Goal: Check status: Check status

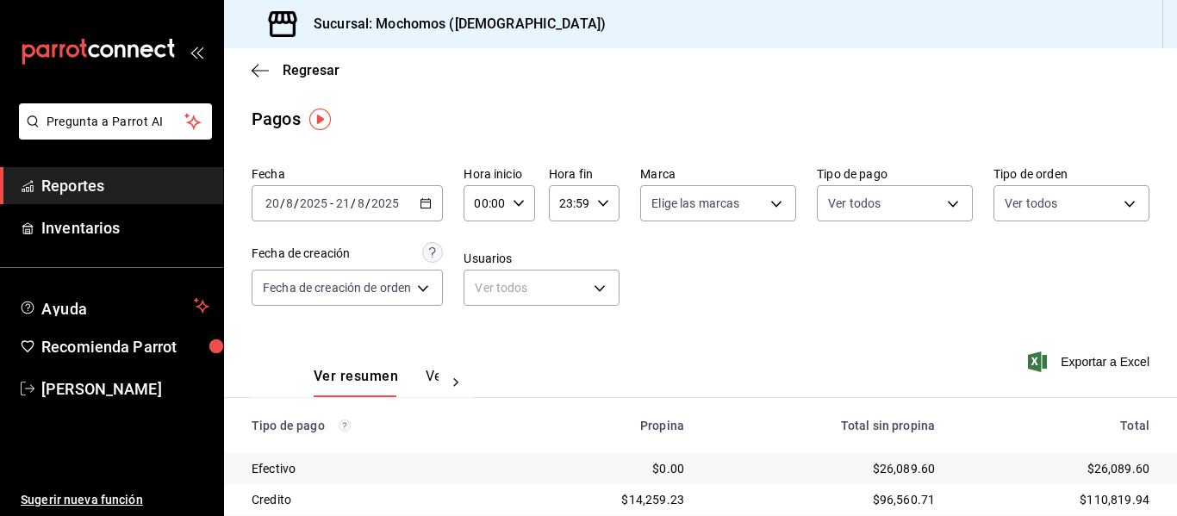
click at [427, 203] on icon "button" at bounding box center [426, 203] width 12 height 12
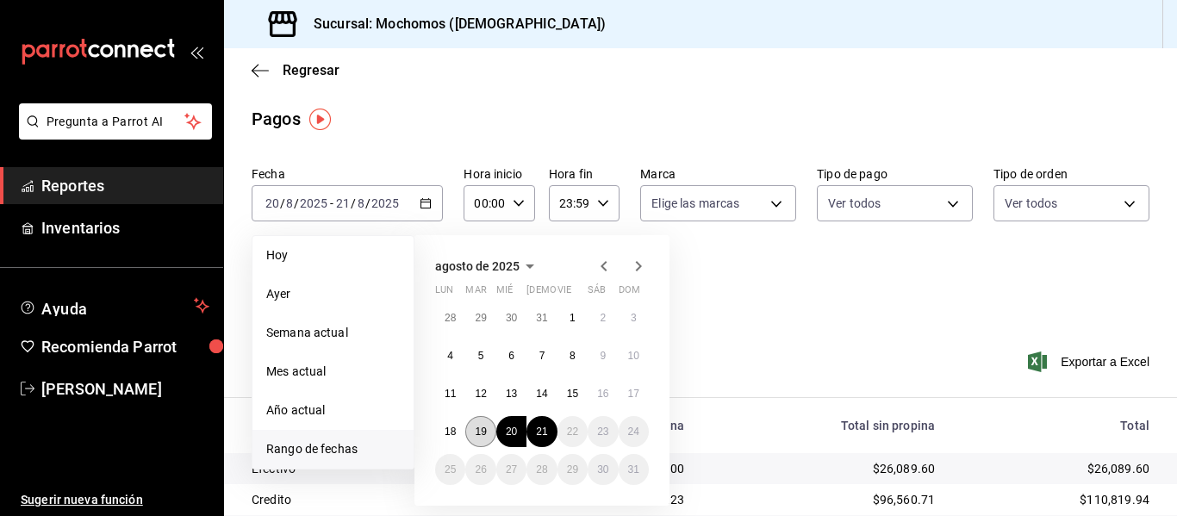
click at [485, 431] on abbr "19" at bounding box center [480, 432] width 11 height 12
click at [508, 428] on abbr "20" at bounding box center [511, 432] width 11 height 12
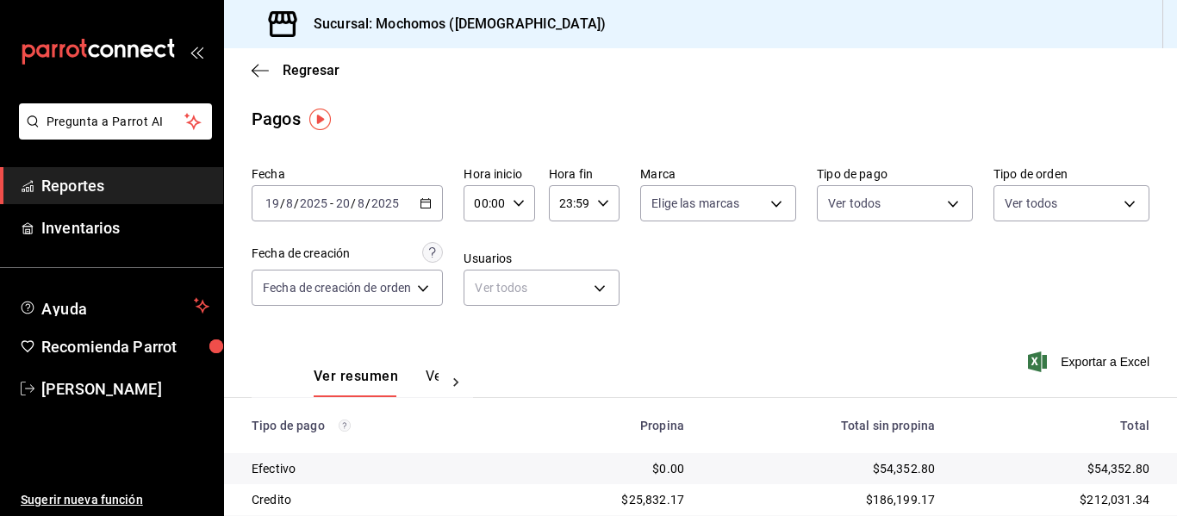
click at [489, 202] on input "00:00" at bounding box center [484, 203] width 41 height 34
click at [480, 321] on span "04" at bounding box center [483, 327] width 7 height 14
type input "04:00"
click at [579, 184] on div at bounding box center [588, 258] width 1177 height 516
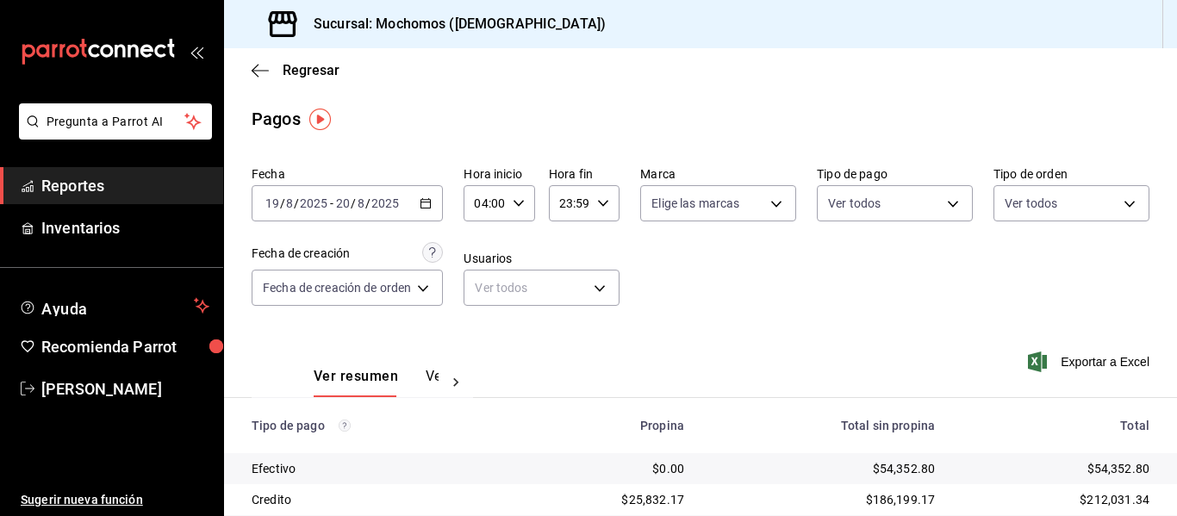
click at [578, 208] on input "23:59" at bounding box center [569, 203] width 41 height 34
click at [570, 252] on span "04" at bounding box center [566, 247] width 7 height 14
type input "04:59"
click at [729, 308] on div at bounding box center [588, 258] width 1177 height 516
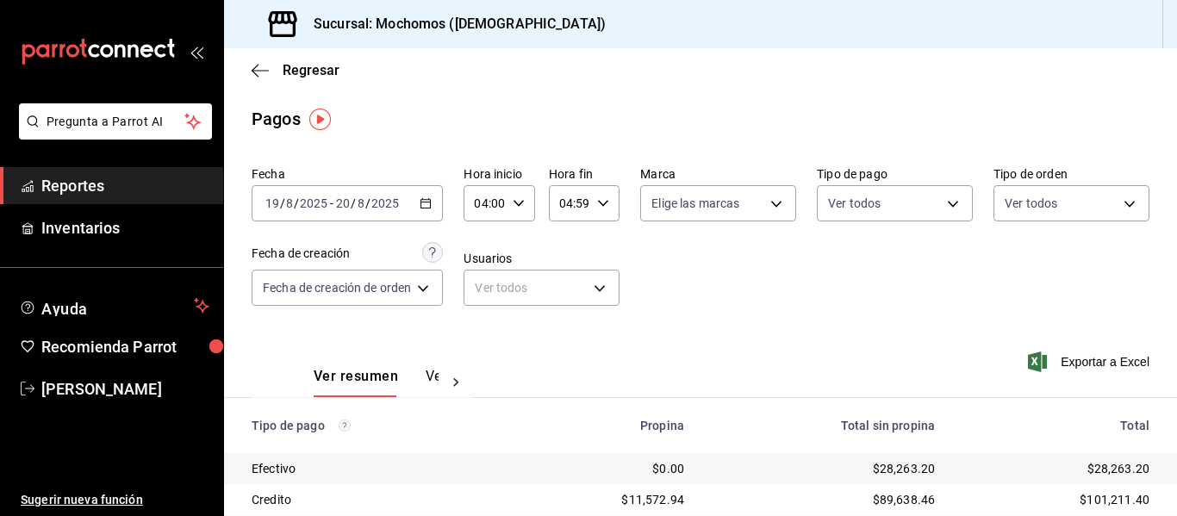
click at [507, 206] on div "04:00 Hora inicio" at bounding box center [499, 203] width 71 height 36
click at [482, 297] on button "05" at bounding box center [484, 288] width 28 height 34
type input "05:00"
click at [694, 281] on div at bounding box center [588, 258] width 1177 height 516
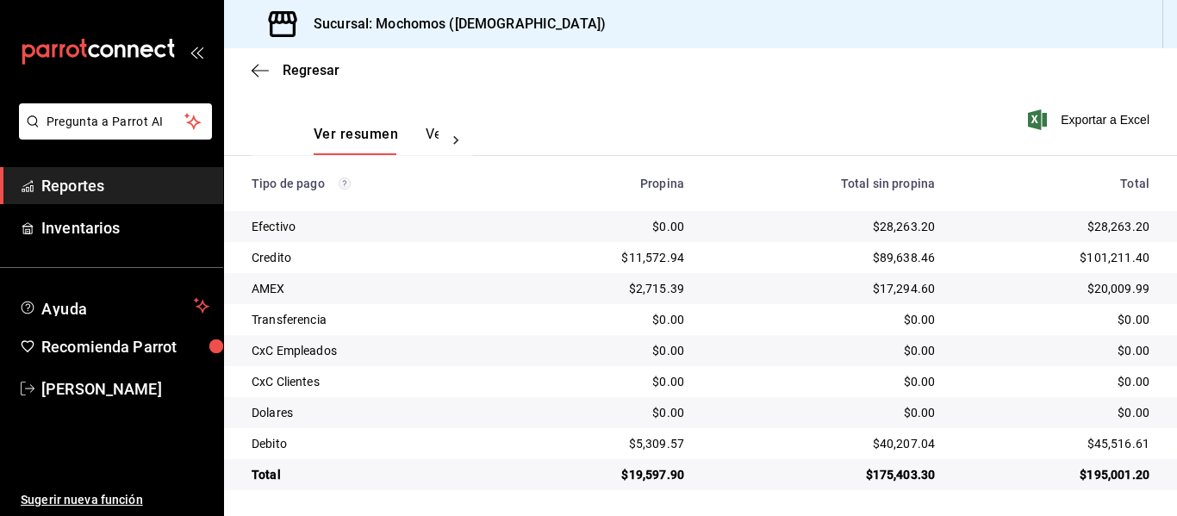
scroll to position [245, 0]
